Goal: Task Accomplishment & Management: Manage account settings

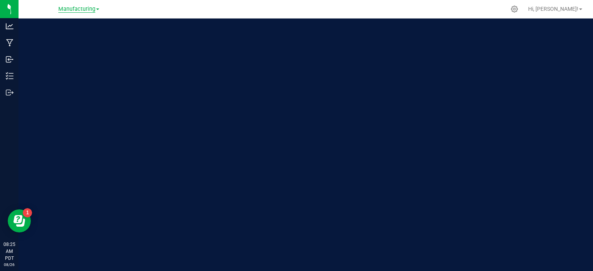
click at [79, 11] on span "Manufacturing" at bounding box center [76, 9] width 37 height 7
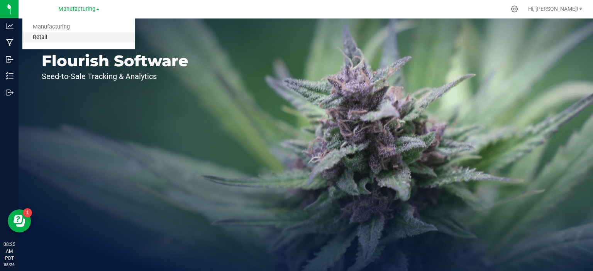
click at [50, 37] on link "Retail" at bounding box center [78, 37] width 113 height 10
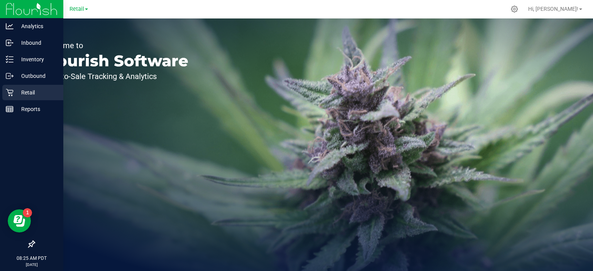
click at [11, 94] on icon at bounding box center [9, 92] width 7 height 7
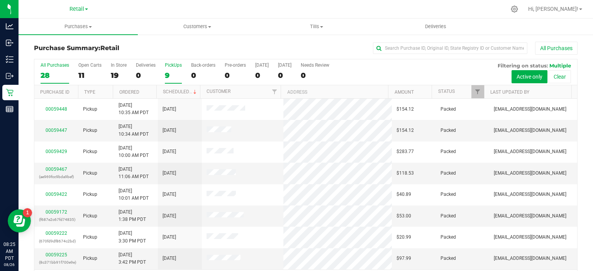
click at [167, 73] on div "9" at bounding box center [173, 75] width 17 height 9
click at [0, 0] on input "PickUps 9" at bounding box center [0, 0] width 0 height 0
click at [184, 91] on link "Scheduled" at bounding box center [180, 91] width 35 height 5
click at [317, 25] on span "Tills" at bounding box center [316, 26] width 119 height 7
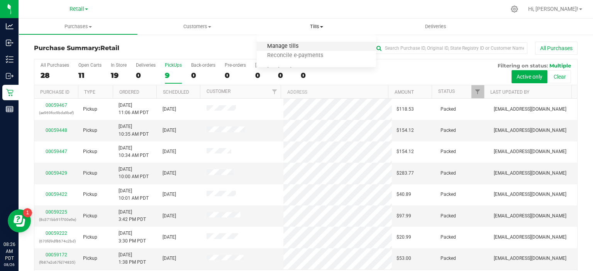
click at [287, 45] on span "Manage tills" at bounding box center [283, 46] width 52 height 7
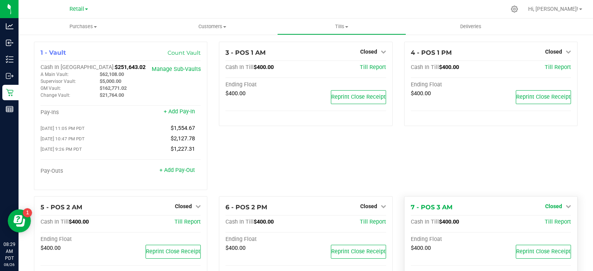
click at [558, 206] on link "Closed" at bounding box center [558, 206] width 26 height 6
click at [546, 225] on link "Open Till" at bounding box center [553, 222] width 20 height 6
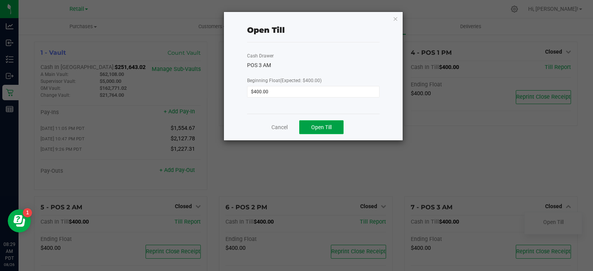
click at [325, 126] on span "Open Till" at bounding box center [321, 127] width 20 height 6
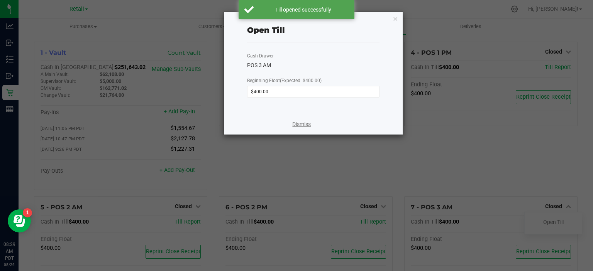
click at [310, 124] on link "Dismiss" at bounding box center [301, 124] width 19 height 8
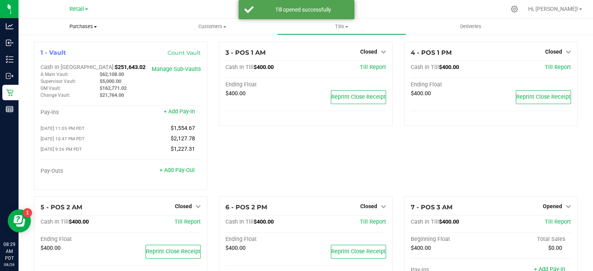
click at [88, 28] on span "Purchases" at bounding box center [83, 26] width 129 height 7
click at [65, 46] on span "Summary of purchases" at bounding box center [58, 46] width 79 height 7
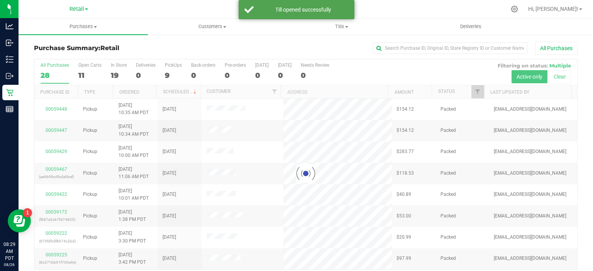
click at [170, 72] on div at bounding box center [305, 173] width 543 height 229
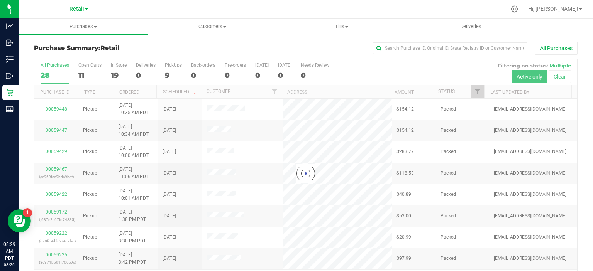
click at [168, 74] on div at bounding box center [305, 173] width 543 height 229
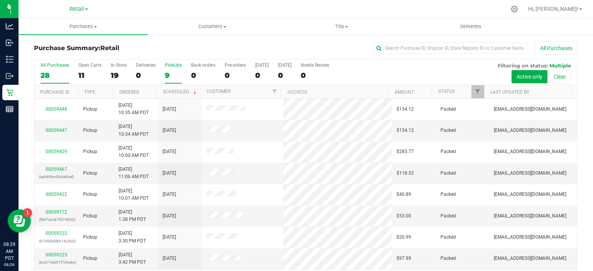
click at [168, 78] on div "9" at bounding box center [173, 75] width 17 height 9
click at [0, 0] on input "PickUps 9" at bounding box center [0, 0] width 0 height 0
click at [183, 92] on link "Scheduled" at bounding box center [180, 91] width 35 height 5
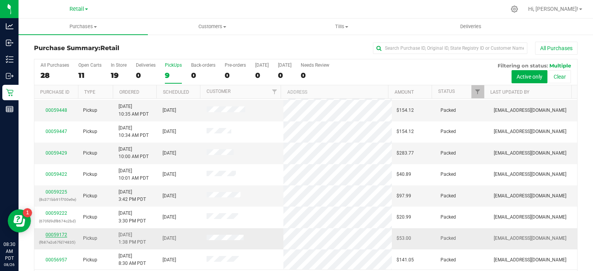
click at [59, 235] on link "00059172" at bounding box center [57, 234] width 22 height 5
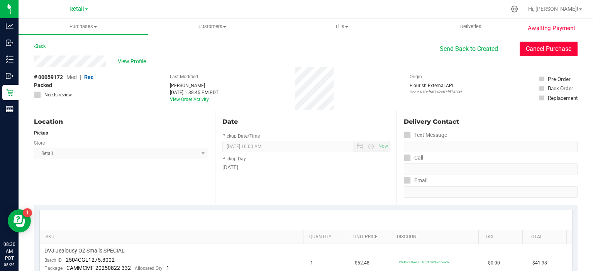
click at [548, 50] on button "Cancel Purchase" at bounding box center [549, 49] width 58 height 15
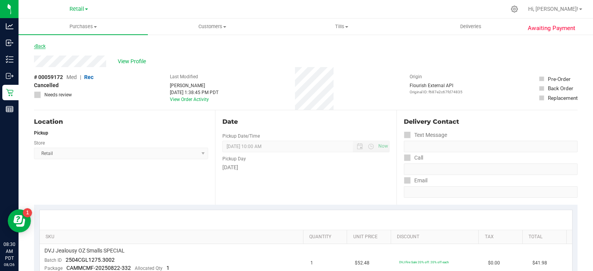
click at [41, 44] on link "Back" at bounding box center [40, 46] width 12 height 5
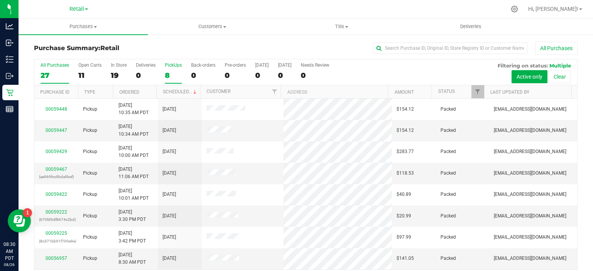
click at [165, 71] on div "8" at bounding box center [173, 75] width 17 height 9
click at [0, 0] on input "PickUps 8" at bounding box center [0, 0] width 0 height 0
click at [181, 92] on link "Scheduled" at bounding box center [180, 91] width 35 height 5
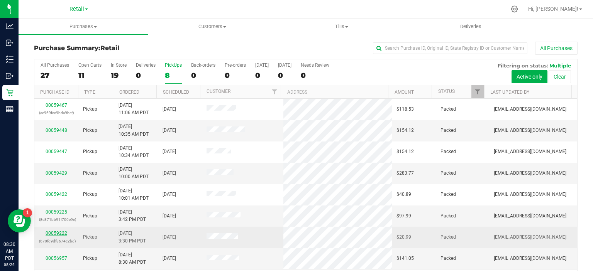
click at [59, 232] on link "00059222" at bounding box center [57, 233] width 22 height 5
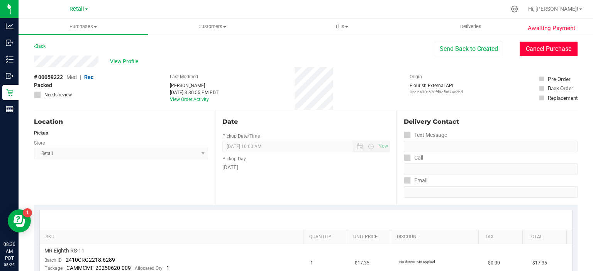
click at [543, 49] on button "Cancel Purchase" at bounding box center [549, 49] width 58 height 15
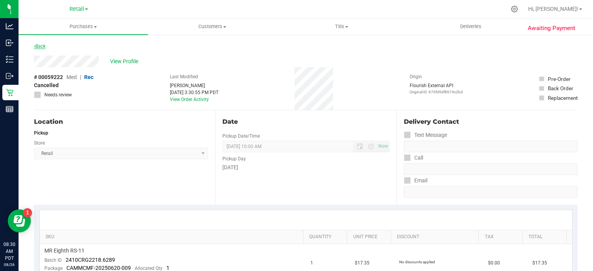
click at [35, 46] on icon at bounding box center [35, 46] width 2 height 5
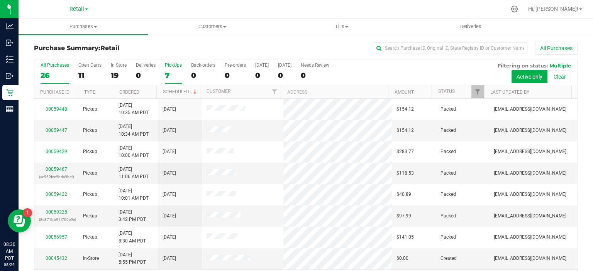
click at [167, 73] on div "7" at bounding box center [173, 75] width 17 height 9
click at [0, 0] on input "PickUps 7" at bounding box center [0, 0] width 0 height 0
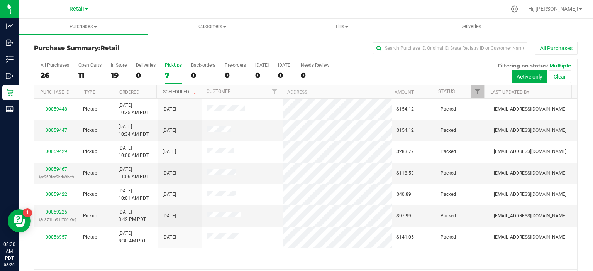
click at [183, 91] on link "Scheduled" at bounding box center [180, 91] width 35 height 5
click at [55, 212] on link "00059225" at bounding box center [57, 212] width 22 height 5
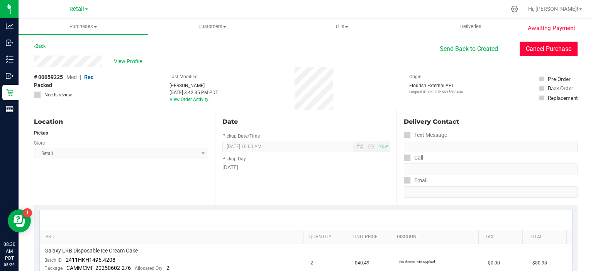
click at [548, 48] on button "Cancel Purchase" at bounding box center [549, 49] width 58 height 15
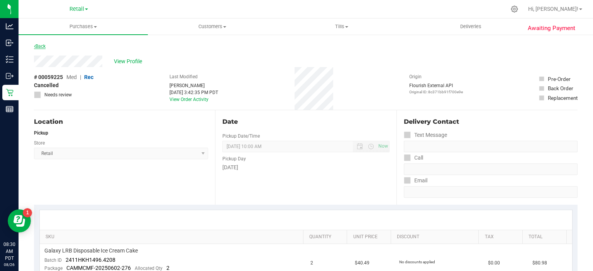
click at [39, 46] on link "Back" at bounding box center [40, 46] width 12 height 5
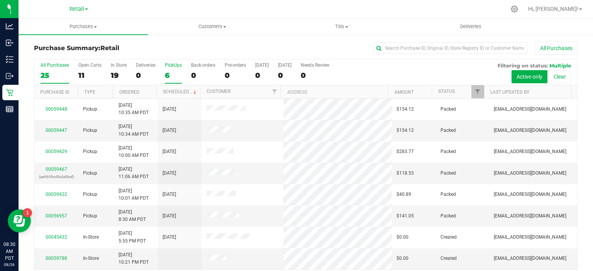
click at [167, 76] on div "6" at bounding box center [173, 75] width 17 height 9
click at [0, 0] on input "PickUps 6" at bounding box center [0, 0] width 0 height 0
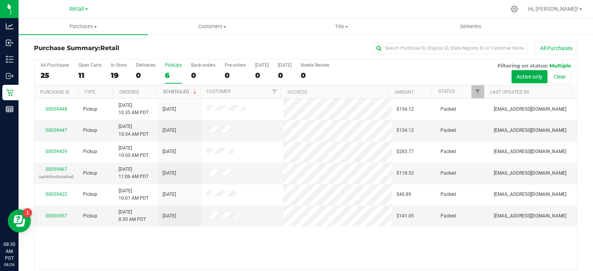
click at [182, 92] on link "Scheduled" at bounding box center [180, 91] width 35 height 5
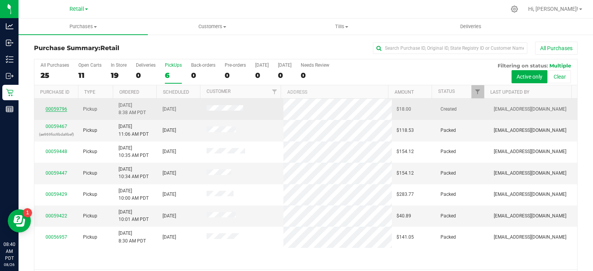
click at [51, 108] on link "00059796" at bounding box center [57, 109] width 22 height 5
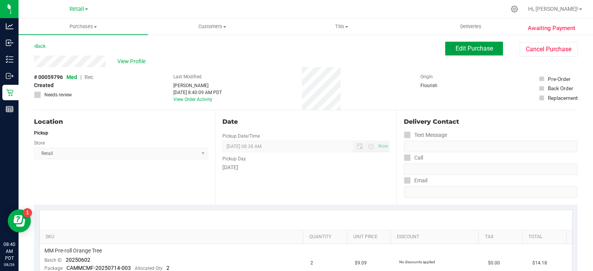
click at [466, 46] on span "Edit Purchase" at bounding box center [474, 48] width 37 height 7
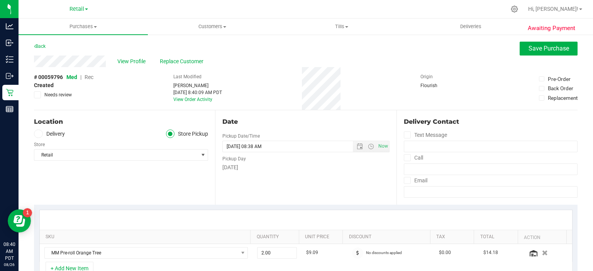
click at [89, 77] on span "Rec" at bounding box center [89, 77] width 9 height 6
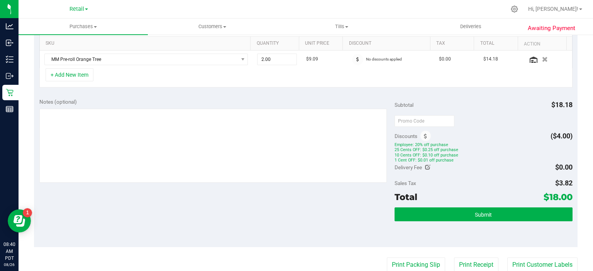
scroll to position [195, 0]
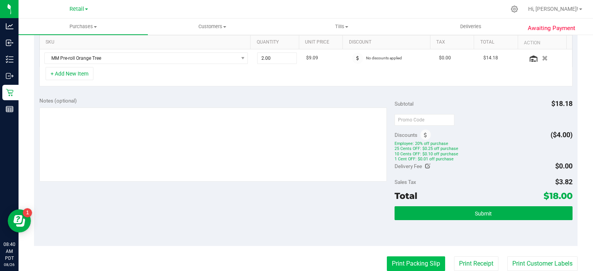
click at [409, 263] on button "Print Packing Slip" at bounding box center [416, 264] width 58 height 15
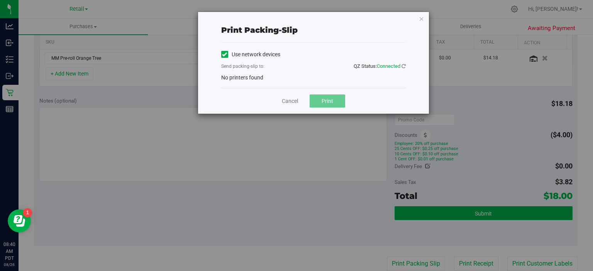
click at [224, 54] on icon at bounding box center [224, 54] width 5 height 0
click at [0, 0] on input "Use network devices" at bounding box center [0, 0] width 0 height 0
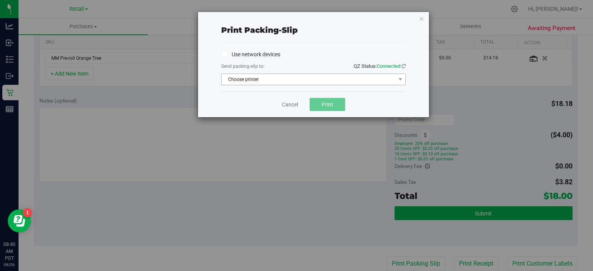
click at [274, 79] on span "Choose printer" at bounding box center [309, 79] width 174 height 11
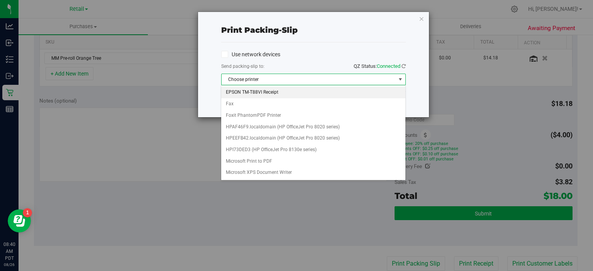
click at [264, 93] on li "EPSON TM-T88VI Receipt" at bounding box center [313, 93] width 184 height 12
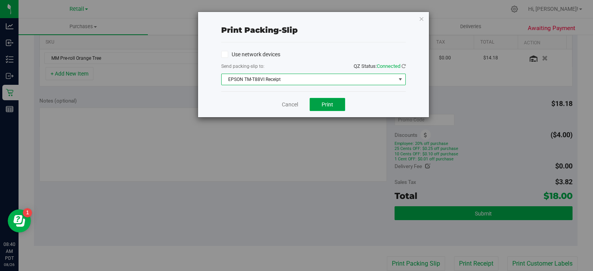
click at [335, 106] on button "Print" at bounding box center [328, 104] width 36 height 13
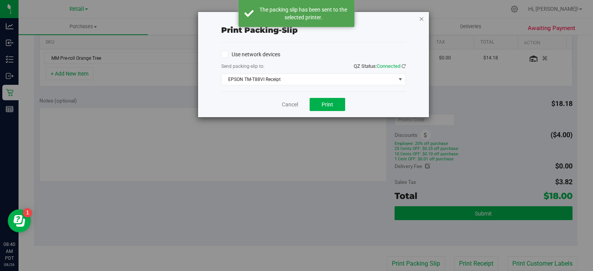
click at [420, 16] on icon "button" at bounding box center [421, 18] width 5 height 9
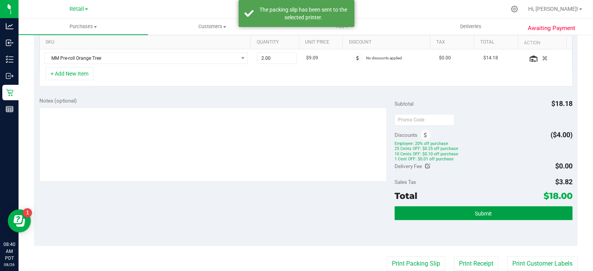
click at [507, 207] on button "Submit" at bounding box center [484, 214] width 178 height 14
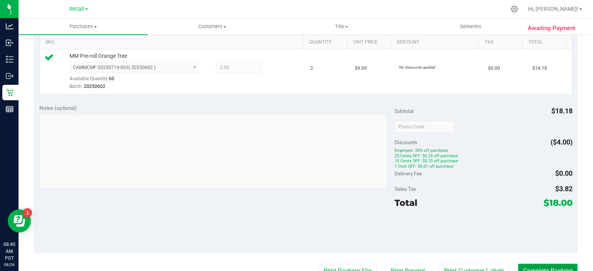
click at [544, 267] on button "Complete Packing" at bounding box center [547, 271] width 59 height 15
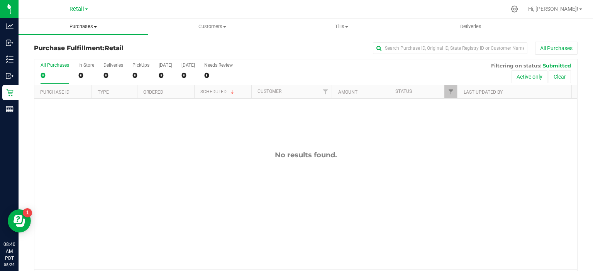
click at [88, 24] on span "Purchases" at bounding box center [83, 26] width 129 height 7
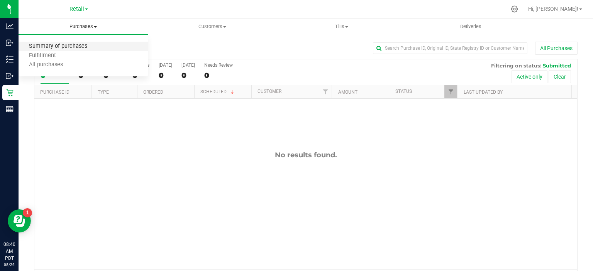
click at [75, 44] on span "Summary of purchases" at bounding box center [58, 46] width 79 height 7
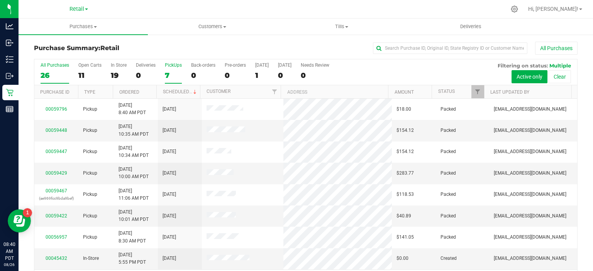
click at [167, 72] on div "7" at bounding box center [173, 75] width 17 height 9
click at [0, 0] on input "PickUps 7" at bounding box center [0, 0] width 0 height 0
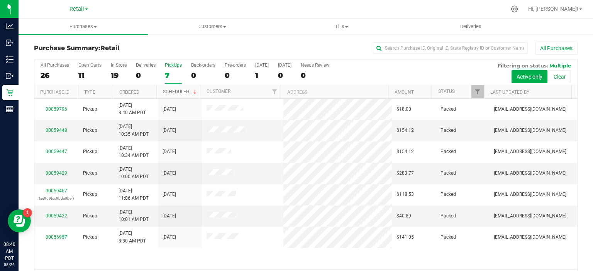
click at [178, 92] on link "Scheduled" at bounding box center [180, 91] width 35 height 5
